Goal: Task Accomplishment & Management: Complete application form

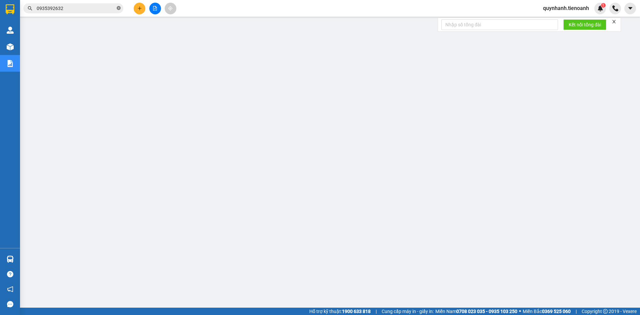
click at [119, 8] on icon "close-circle" at bounding box center [119, 8] width 4 height 4
click at [112, 8] on input "text" at bounding box center [76, 8] width 79 height 7
click at [98, 11] on input "text" at bounding box center [76, 8] width 79 height 7
paste input "0981707941"
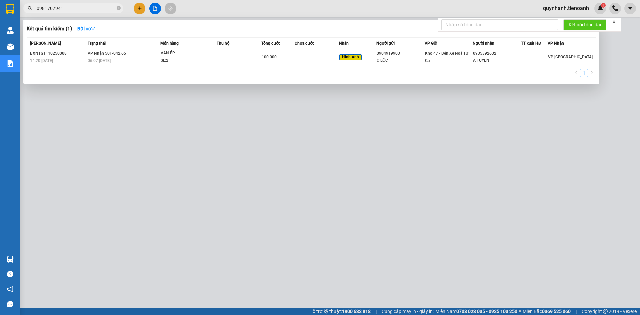
type input "0981707941"
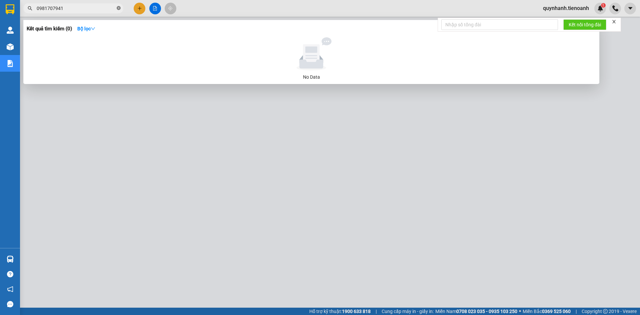
click at [118, 7] on icon "close-circle" at bounding box center [119, 8] width 4 height 4
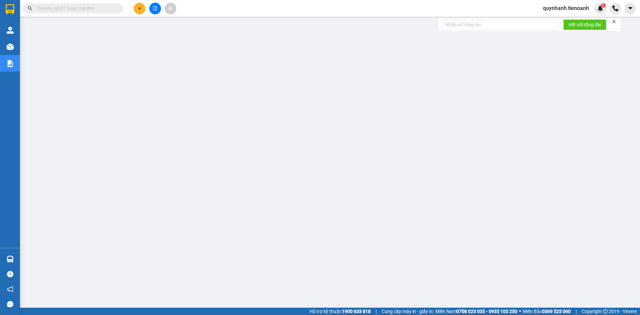
paste input "0327271718"
type input "0327271718"
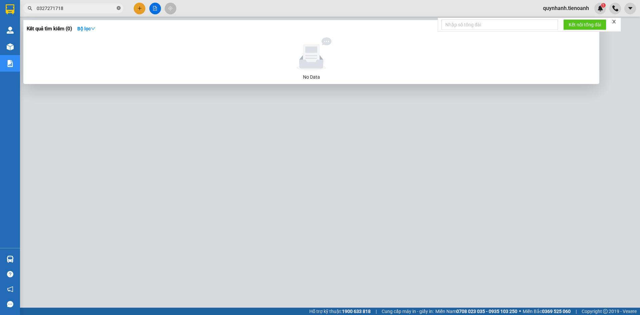
click at [119, 9] on icon "close-circle" at bounding box center [119, 8] width 4 height 4
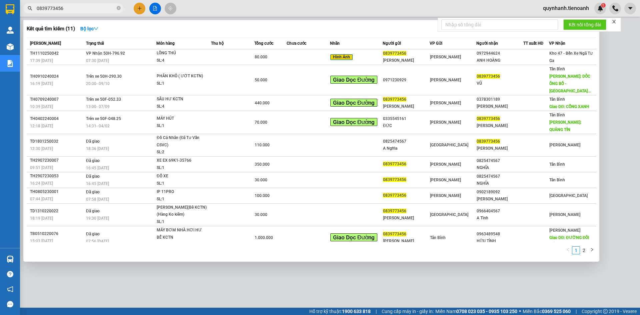
type input "0839773456"
click at [140, 10] on div at bounding box center [320, 157] width 640 height 315
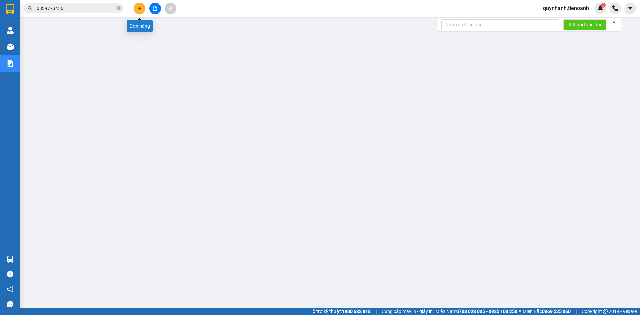
click at [140, 8] on icon "plus" at bounding box center [140, 8] width 4 height 0
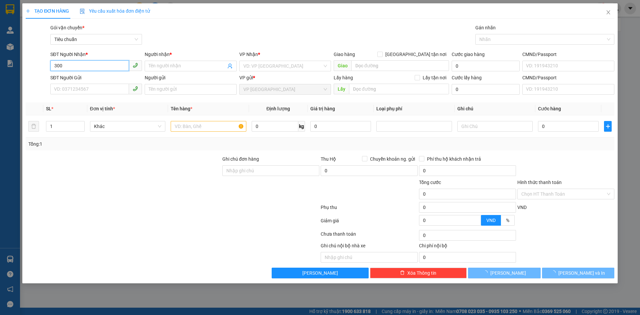
click at [76, 66] on input "300" at bounding box center [89, 65] width 79 height 11
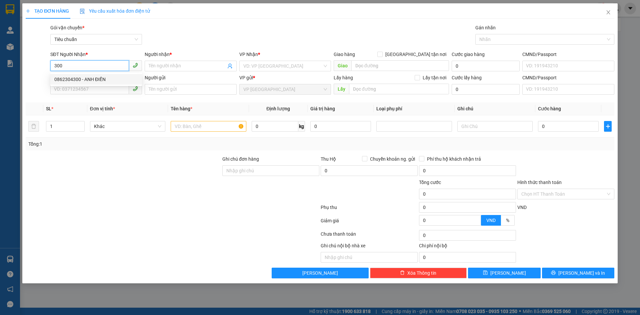
click at [84, 80] on div "0862304300 - ANH ĐIỀN" at bounding box center [96, 79] width 84 height 7
type input "0862304300"
type input "[PERSON_NAME]"
type input "50.000"
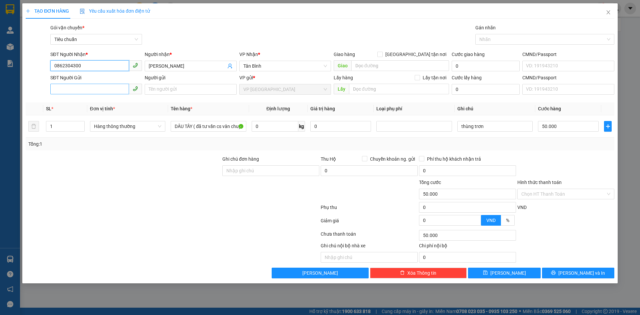
type input "0862304300"
click at [96, 90] on input "SĐT Người Gửi" at bounding box center [89, 89] width 79 height 11
click at [103, 100] on div "0867890303 - A Tuấn" at bounding box center [96, 102] width 84 height 7
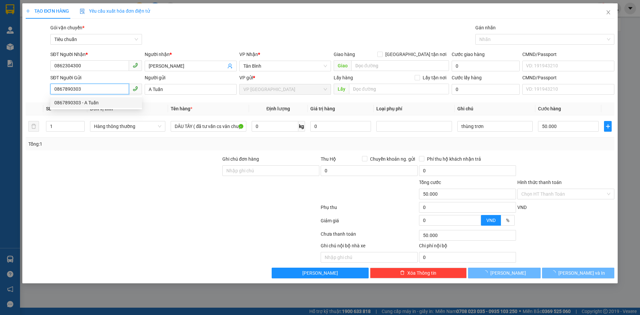
type input "0867890303"
type input "A Tuấn"
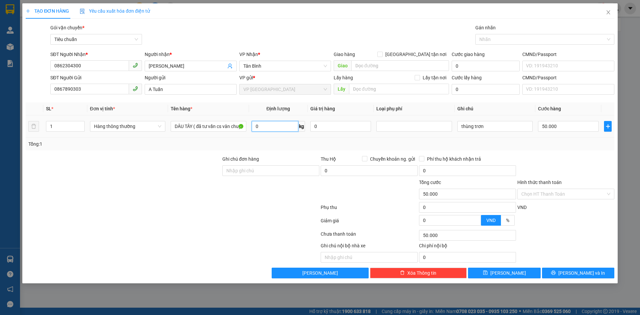
click at [262, 126] on input "0" at bounding box center [275, 126] width 47 height 11
type input "7"
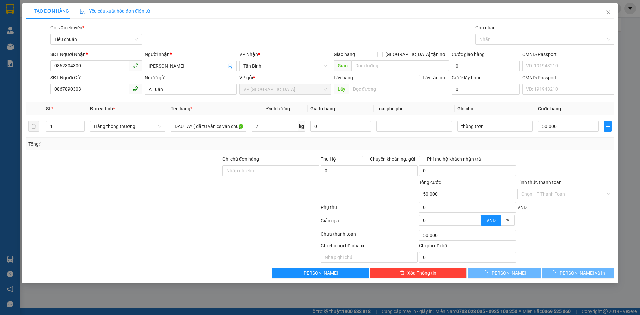
click at [272, 149] on div "Tổng: 1" at bounding box center [320, 144] width 589 height 13
type input "40.000"
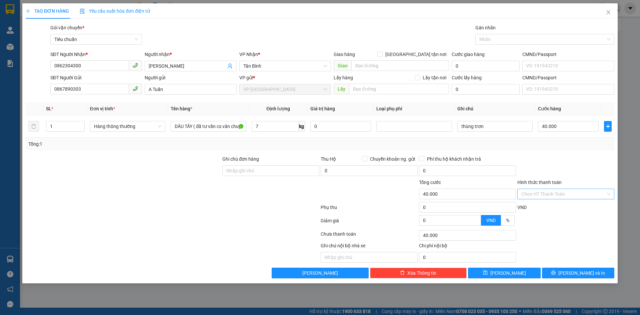
click at [555, 195] on input "Hình thức thanh toán" at bounding box center [564, 194] width 84 height 10
click at [555, 207] on div "Tại văn phòng" at bounding box center [566, 207] width 89 height 7
type input "0"
click at [578, 271] on span "[PERSON_NAME] và In" at bounding box center [582, 272] width 47 height 7
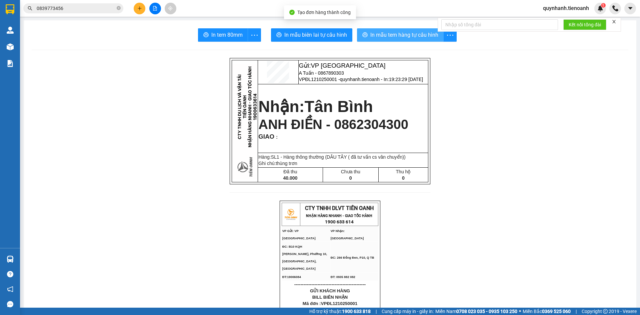
click at [389, 37] on span "In mẫu tem hàng tự cấu hình" at bounding box center [404, 35] width 68 height 8
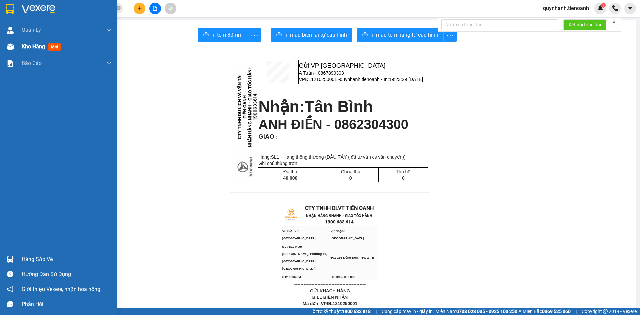
click at [23, 48] on span "Kho hàng" at bounding box center [33, 46] width 23 height 6
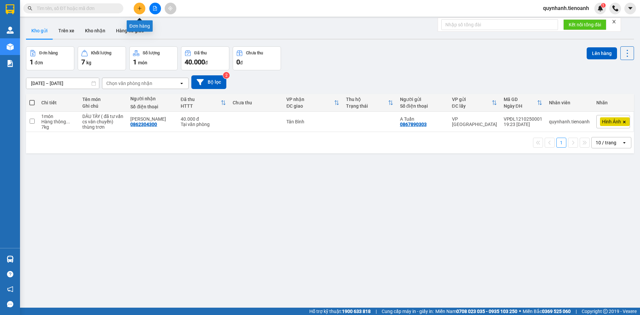
click at [139, 10] on icon "plus" at bounding box center [139, 8] width 5 height 5
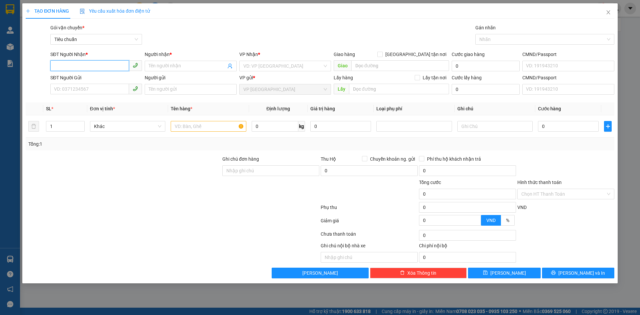
click at [95, 68] on input "SĐT Người Nhận *" at bounding box center [89, 65] width 79 height 11
type input "0931947749"
click at [110, 78] on div "0931947749 - Anh Trí" at bounding box center [96, 79] width 84 height 7
type input "Anh Trí"
type input "30.000"
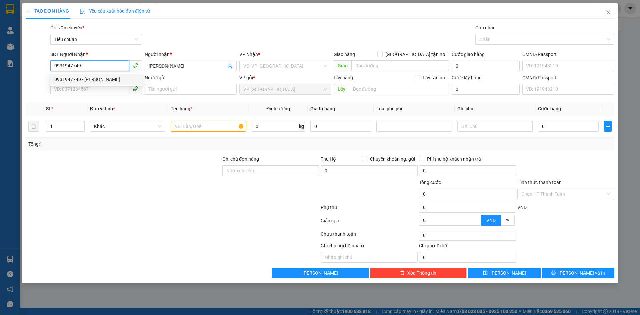
type input "30.000"
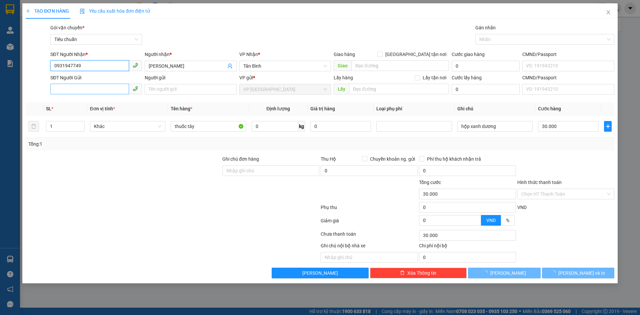
type input "0931947749"
click at [99, 89] on input "SĐT Người Gửi" at bounding box center [89, 89] width 79 height 11
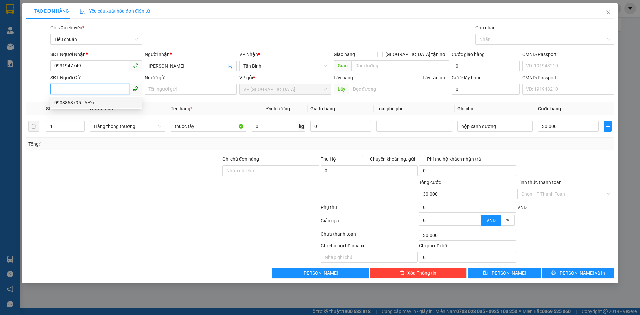
click at [95, 102] on div "0908868795 - A Đạt" at bounding box center [96, 102] width 84 height 7
type input "0908868795"
type input "A Đạt"
click at [277, 128] on input "0" at bounding box center [275, 126] width 47 height 11
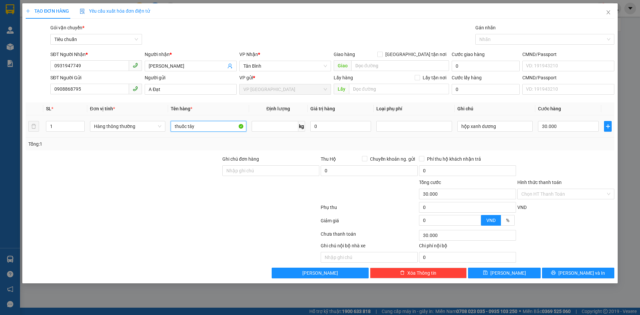
type input "0"
click at [220, 127] on input "thuốc tây" at bounding box center [208, 126] width 75 height 11
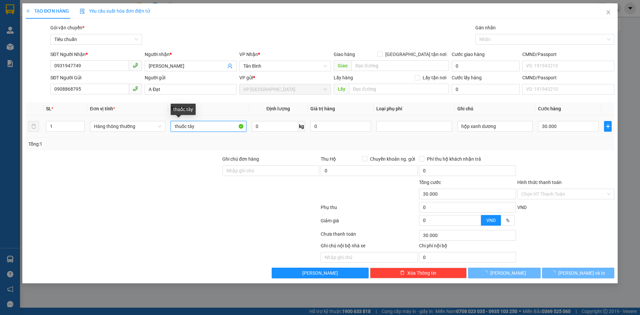
type input "0"
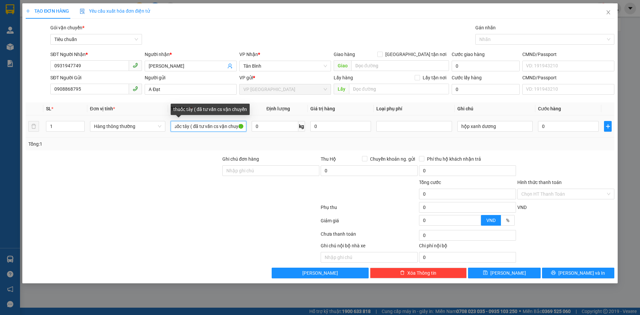
scroll to position [0, 6]
type input "thuốc tây ( đã tư vấn cs vận chuyển)"
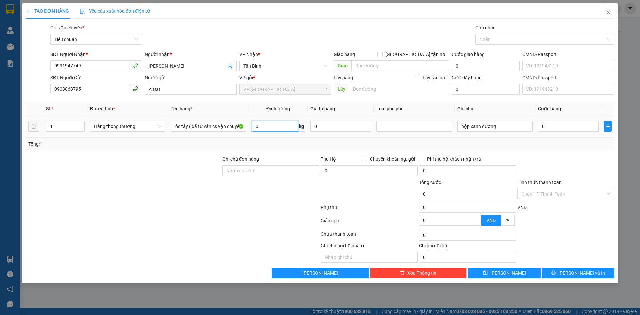
scroll to position [0, 0]
click at [263, 127] on input "0" at bounding box center [275, 126] width 47 height 11
type input "2"
click at [281, 152] on div "Transit Pickup Surcharge Ids Transit Deliver Surcharge Ids Transit Deliver Surc…" at bounding box center [320, 151] width 589 height 254
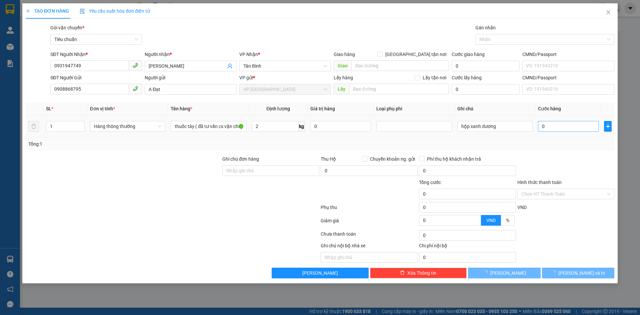
type input "30.000"
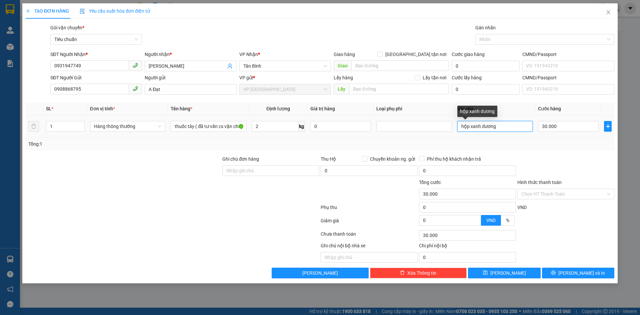
drag, startPoint x: 504, startPoint y: 126, endPoint x: 482, endPoint y: 126, distance: 22.0
click at [482, 126] on input "hộp xanh dương" at bounding box center [495, 126] width 75 height 11
type input "hộp xanh lá"
click at [548, 193] on input "Hình thức thanh toán" at bounding box center [564, 194] width 84 height 10
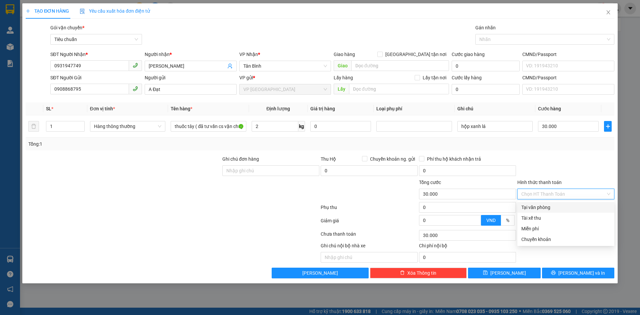
click at [539, 206] on div "Tại văn phòng" at bounding box center [566, 207] width 89 height 7
type input "0"
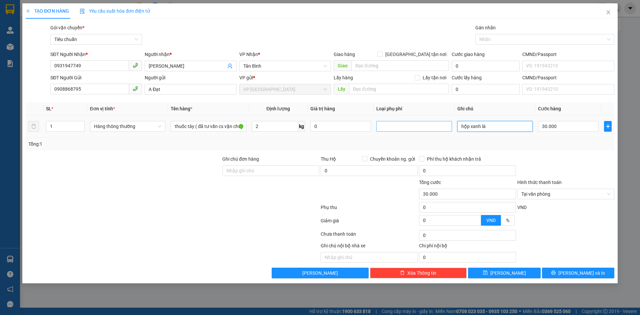
drag, startPoint x: 470, startPoint y: 127, endPoint x: 448, endPoint y: 127, distance: 22.0
click at [448, 127] on tr "1 Hàng thông thường thuốc tây ( đã tư vấn cs vận chuyển) 2 kg 0 hộp xanh lá 30.…" at bounding box center [320, 126] width 589 height 22
drag, startPoint x: 489, startPoint y: 126, endPoint x: 444, endPoint y: 133, distance: 45.2
click at [444, 132] on tr "1 Hàng thông thường thuốc tây ( đã tư vấn cs vận chuyển) 2 kg 0 hộp xanh lá 30.…" at bounding box center [320, 126] width 589 height 22
type input "Thùng xanh lá"
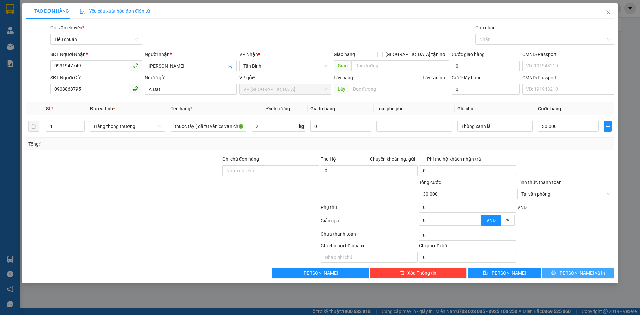
click at [578, 272] on span "[PERSON_NAME] và In" at bounding box center [582, 272] width 47 height 7
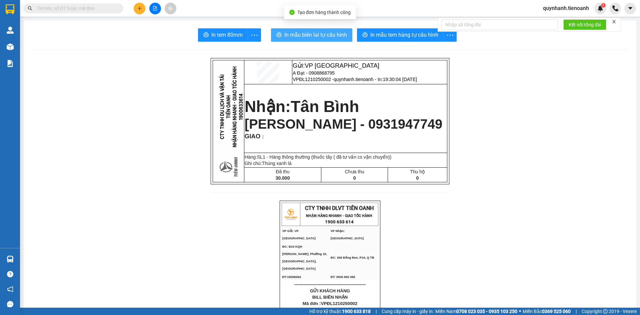
click at [331, 38] on span "In mẫu biên lai tự cấu hình" at bounding box center [315, 35] width 63 height 8
click at [321, 31] on span "In mẫu biên lai tự cấu hình" at bounding box center [315, 35] width 63 height 8
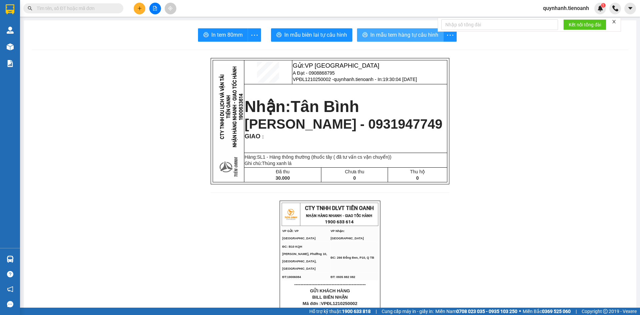
click at [391, 35] on span "In mẫu tem hàng tự cấu hình" at bounding box center [404, 35] width 68 height 8
click at [117, 11] on span at bounding box center [119, 8] width 4 height 7
click at [108, 7] on input "text" at bounding box center [76, 8] width 79 height 7
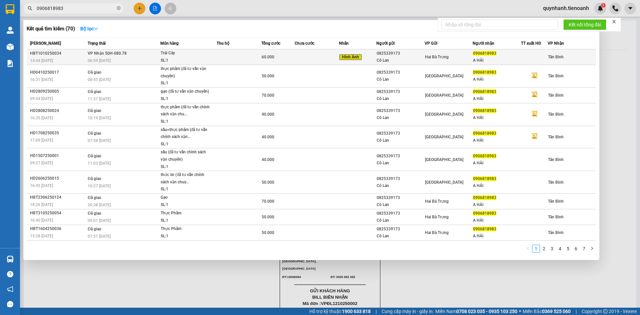
type input "0906818983"
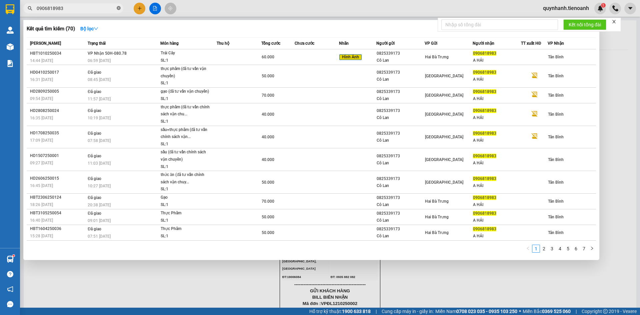
click at [119, 7] on icon "close-circle" at bounding box center [119, 8] width 4 height 4
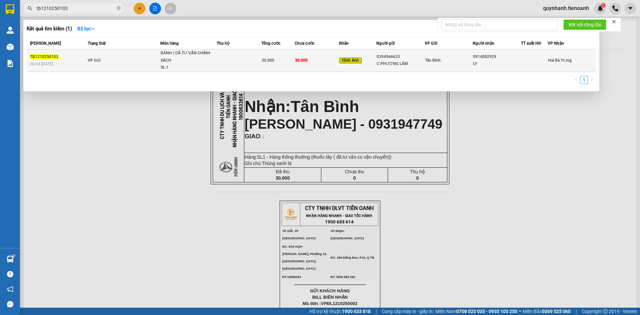
type input "tb1210250103"
click at [496, 65] on div "LY" at bounding box center [497, 63] width 48 height 7
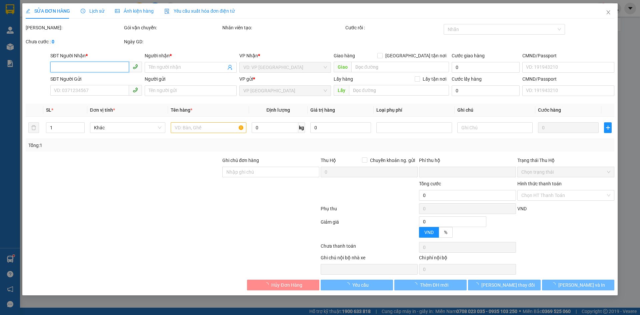
type input "0914002929"
type input "LY"
type input "0394966633"
type input "C PHƯỢNG LÂM"
type input "0"
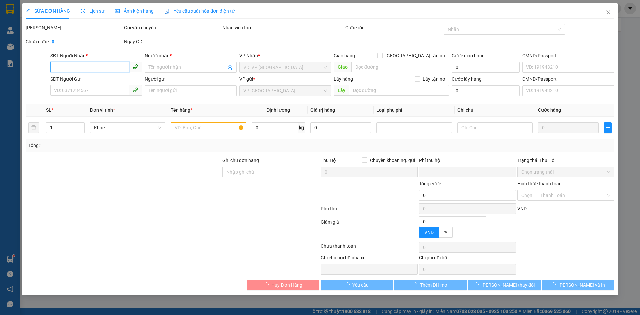
type input "30.000"
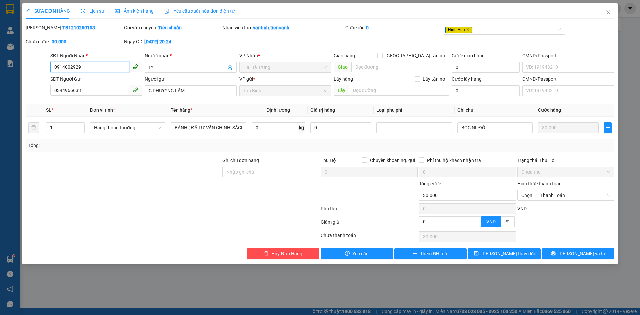
drag, startPoint x: 87, startPoint y: 69, endPoint x: 44, endPoint y: 66, distance: 42.5
click at [43, 66] on div "SĐT Người Nhận * 0914002929 0914002929 Người nhận * LY VP Nhận * Hai Bà Trưng G…" at bounding box center [320, 63] width 590 height 23
type input "0393688051"
click at [512, 255] on span "Lưu thay đổi" at bounding box center [508, 253] width 53 height 7
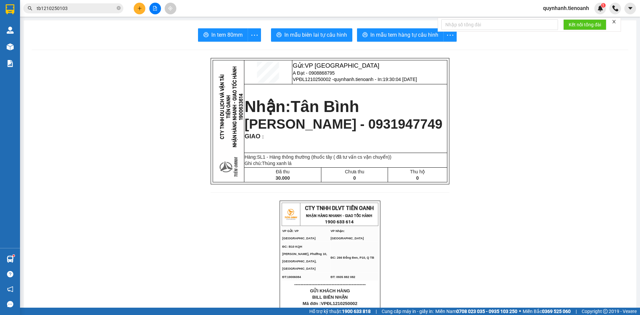
click at [103, 8] on input "tb1210250103" at bounding box center [76, 8] width 79 height 7
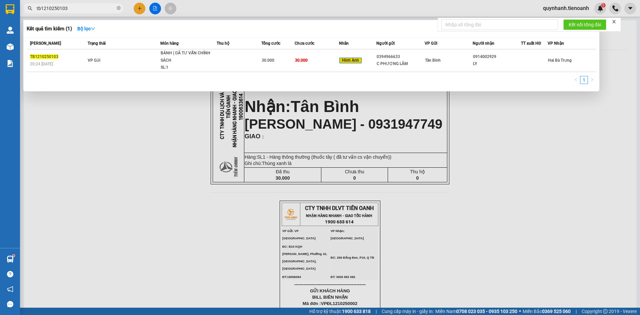
click at [93, 11] on input "tb1210250103" at bounding box center [76, 8] width 79 height 7
drag, startPoint x: 71, startPoint y: 11, endPoint x: 30, endPoint y: 9, distance: 41.4
click at [29, 9] on div "tb1210250103" at bounding box center [65, 8] width 130 height 10
click at [118, 8] on icon "close-circle" at bounding box center [119, 8] width 4 height 4
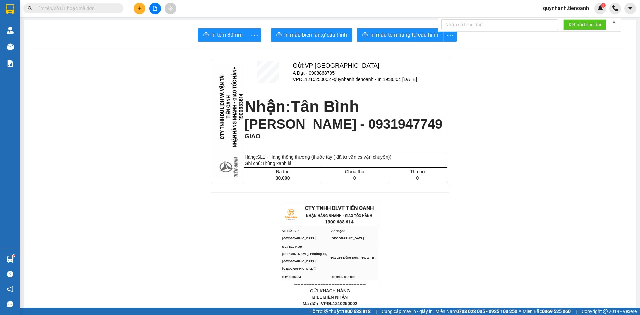
click at [107, 9] on input "text" at bounding box center [76, 8] width 79 height 7
paste input "tb1210250103"
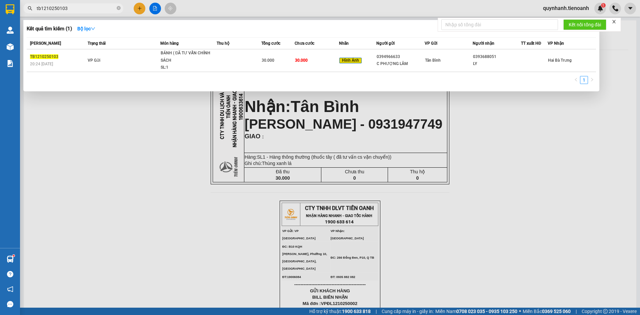
type input "tb1210250103"
